Goal: Find specific page/section: Find specific page/section

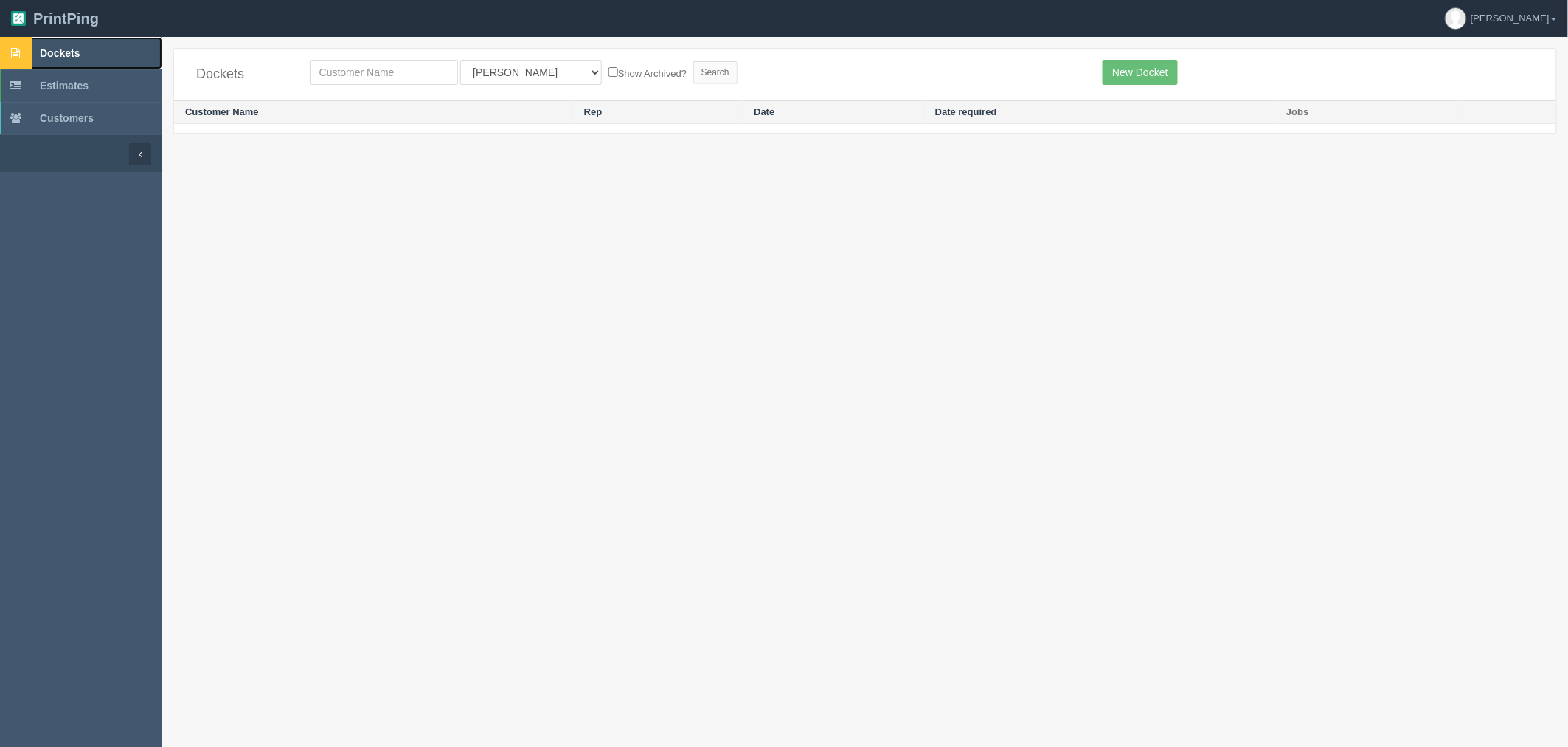
click at [76, 48] on span "Dockets" at bounding box center [60, 54] width 40 height 12
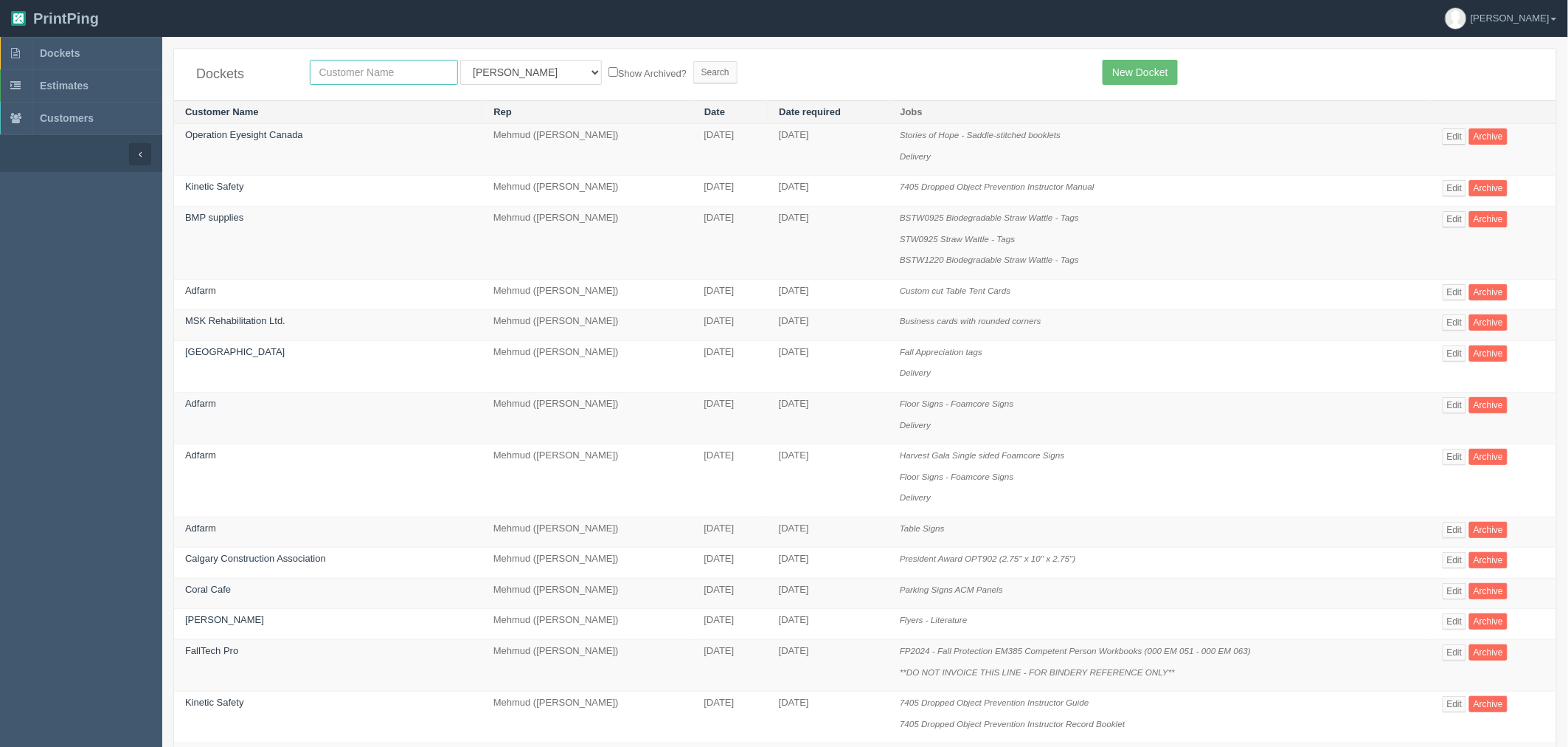
click at [359, 69] on input "text" at bounding box center [384, 72] width 149 height 25
type input "mint"
click at [693, 61] on input "Search" at bounding box center [715, 72] width 44 height 22
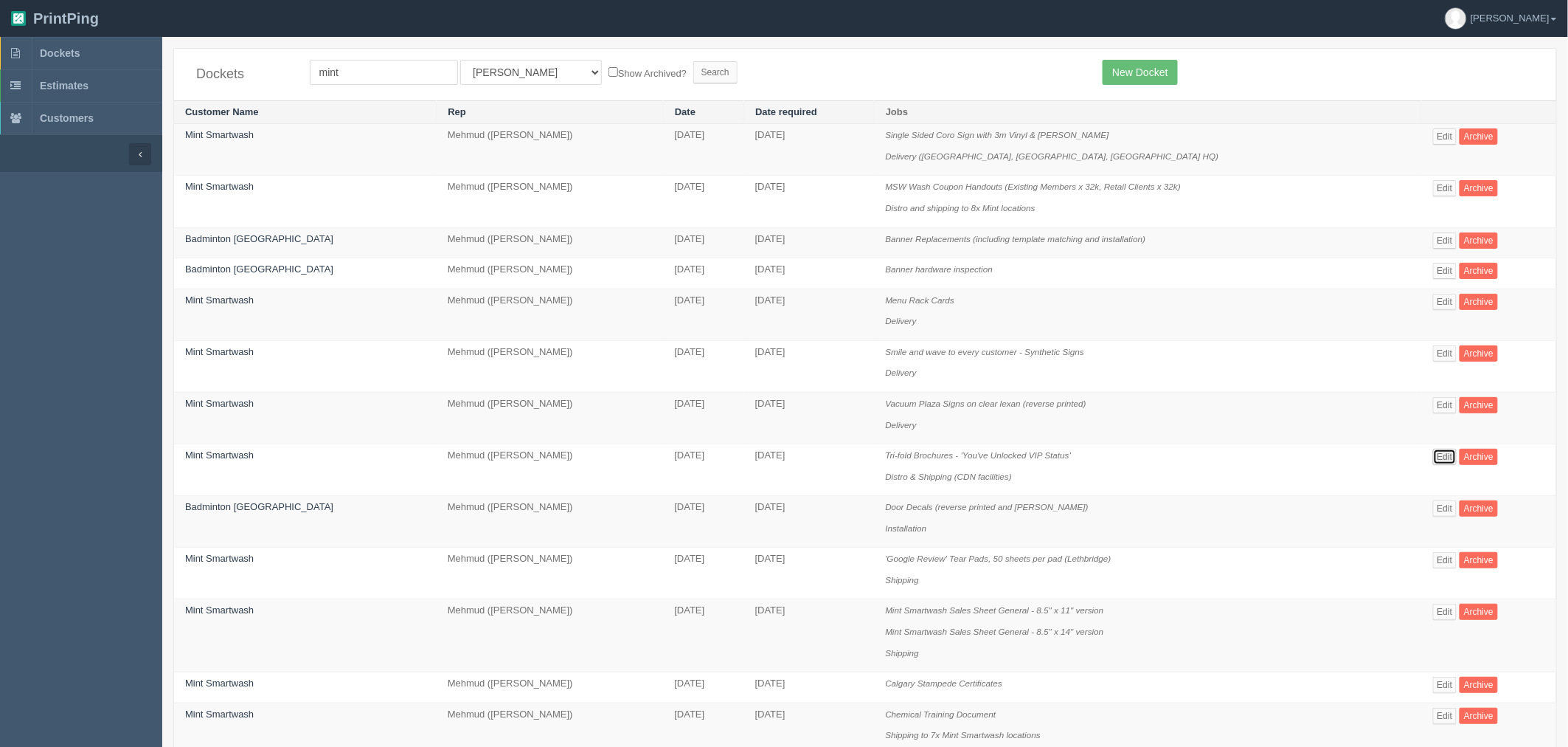
click at [1436, 458] on link "Edit" at bounding box center [1445, 457] width 24 height 17
